Goal: Transaction & Acquisition: Subscribe to service/newsletter

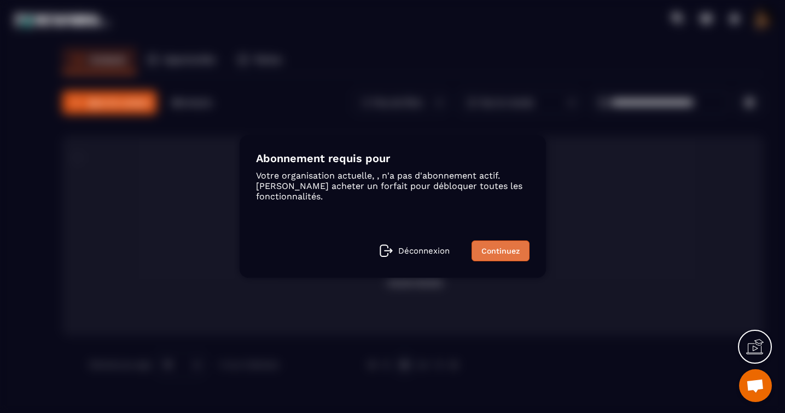
click at [503, 249] on link "Continuez" at bounding box center [501, 250] width 58 height 21
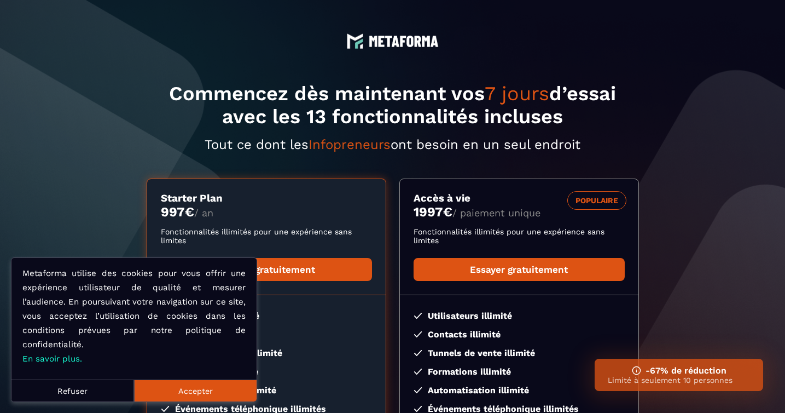
click at [173, 393] on button "Accepter" at bounding box center [195, 390] width 123 height 22
